Goal: Transaction & Acquisition: Purchase product/service

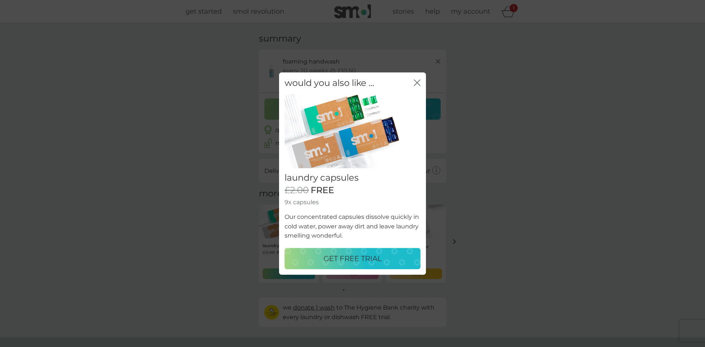
click at [417, 84] on icon "close" at bounding box center [417, 82] width 7 height 7
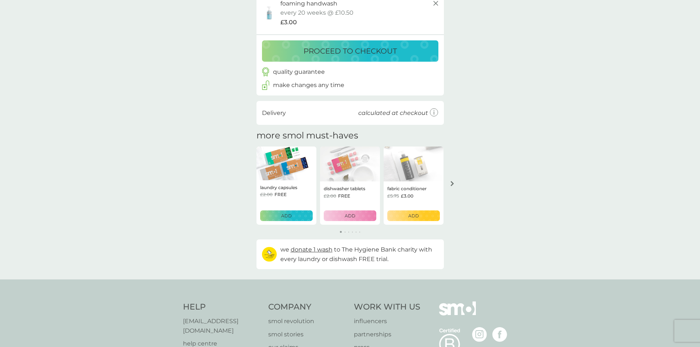
scroll to position [73, 0]
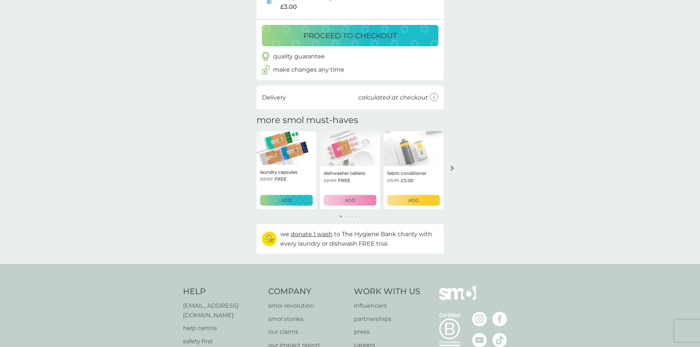
click at [450, 169] on div "arrow right" at bounding box center [452, 168] width 6 height 5
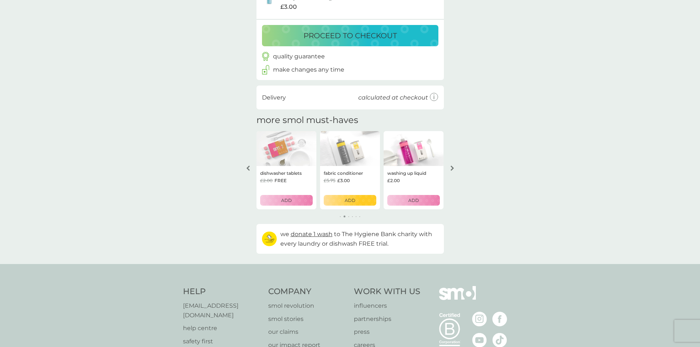
click at [450, 169] on div "arrow right" at bounding box center [452, 168] width 6 height 5
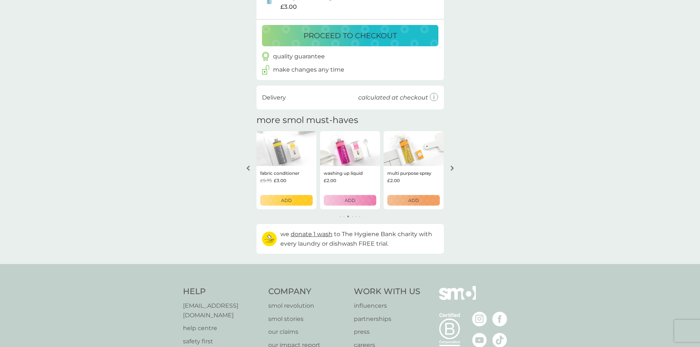
click at [450, 169] on div "arrow right" at bounding box center [452, 168] width 6 height 5
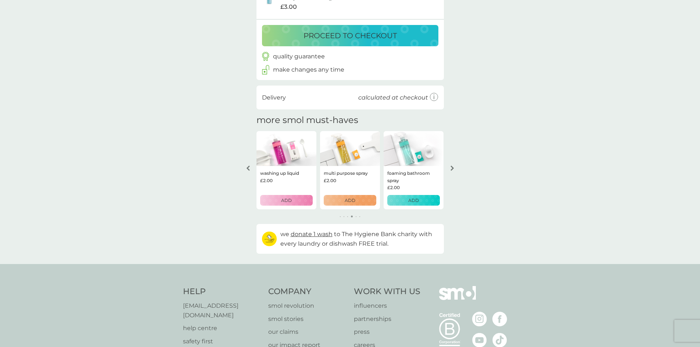
click at [450, 169] on div "arrow right" at bounding box center [452, 168] width 6 height 5
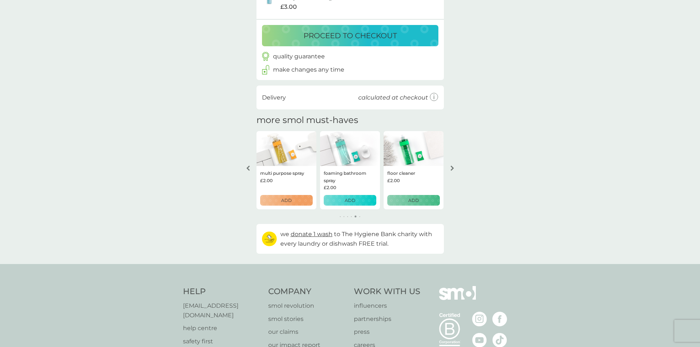
click at [450, 169] on div "arrow right" at bounding box center [452, 168] width 6 height 5
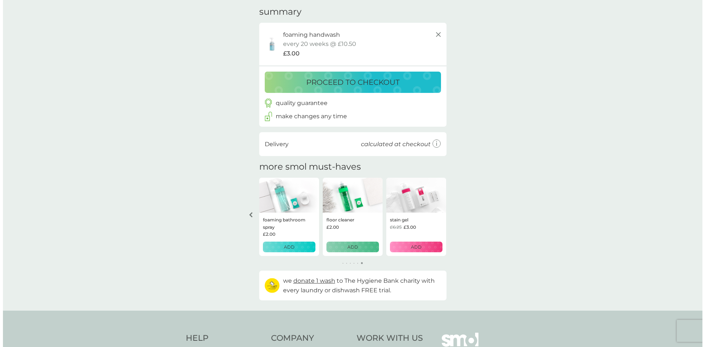
scroll to position [0, 0]
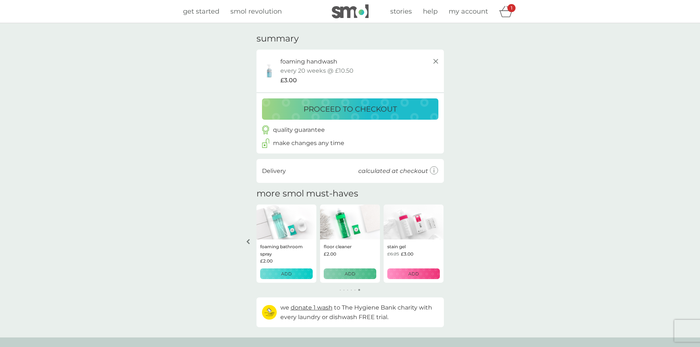
click at [368, 111] on p "proceed to checkout" at bounding box center [349, 109] width 93 height 12
